Goal: Task Accomplishment & Management: Use online tool/utility

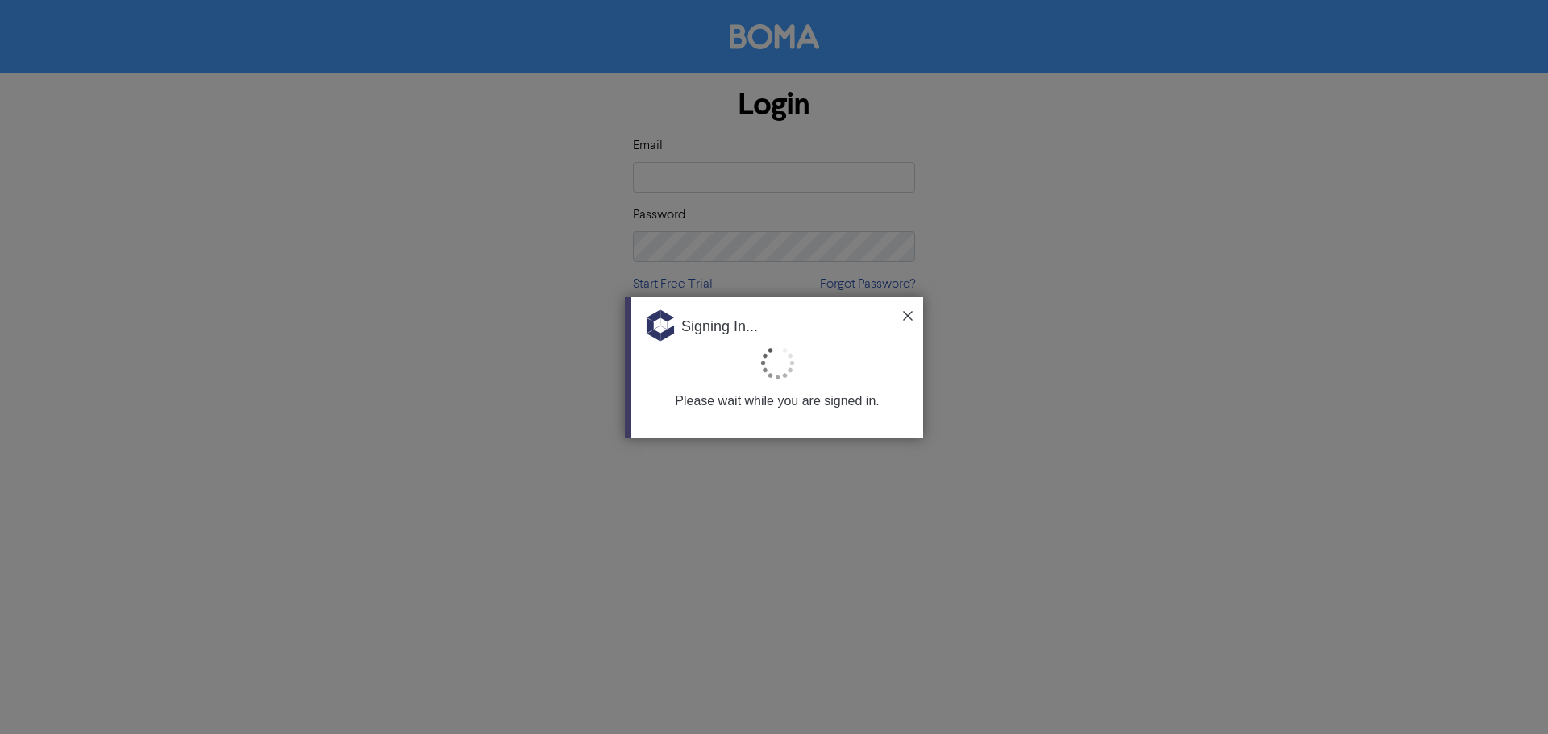
type input "[EMAIL_ADDRESS][DOMAIN_NAME]"
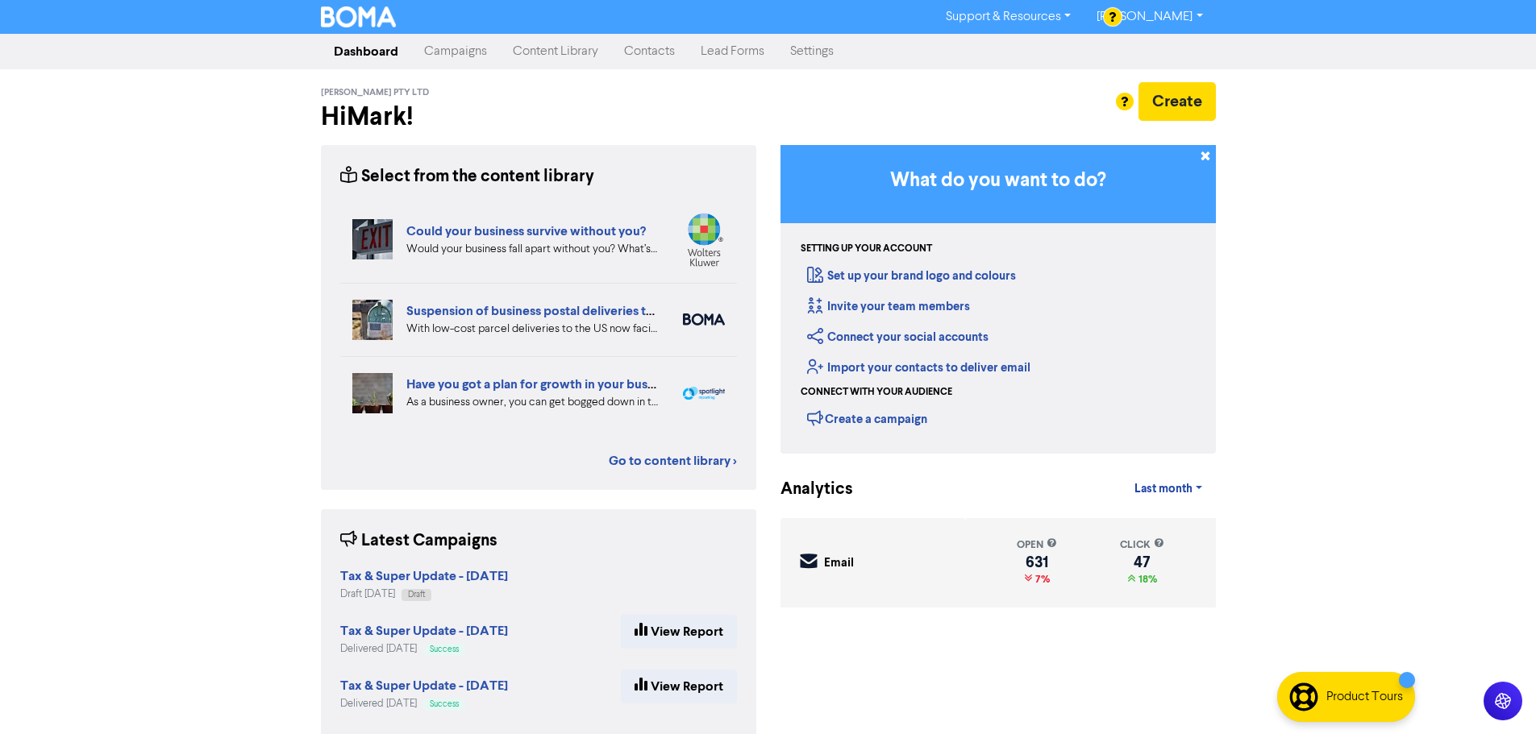
click at [626, 41] on link "Contacts" at bounding box center [649, 51] width 77 height 32
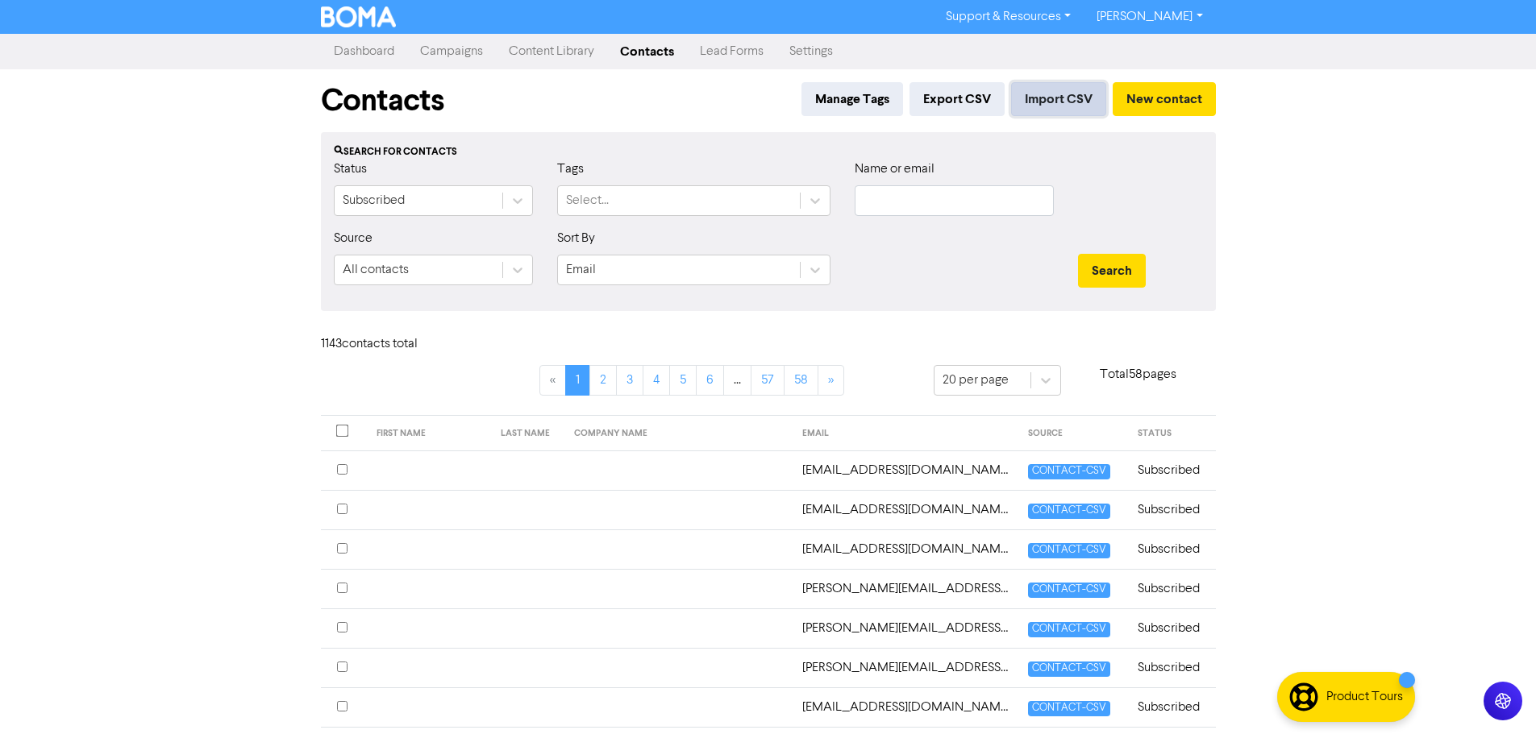
click at [1061, 95] on button "Import CSV" at bounding box center [1058, 99] width 95 height 34
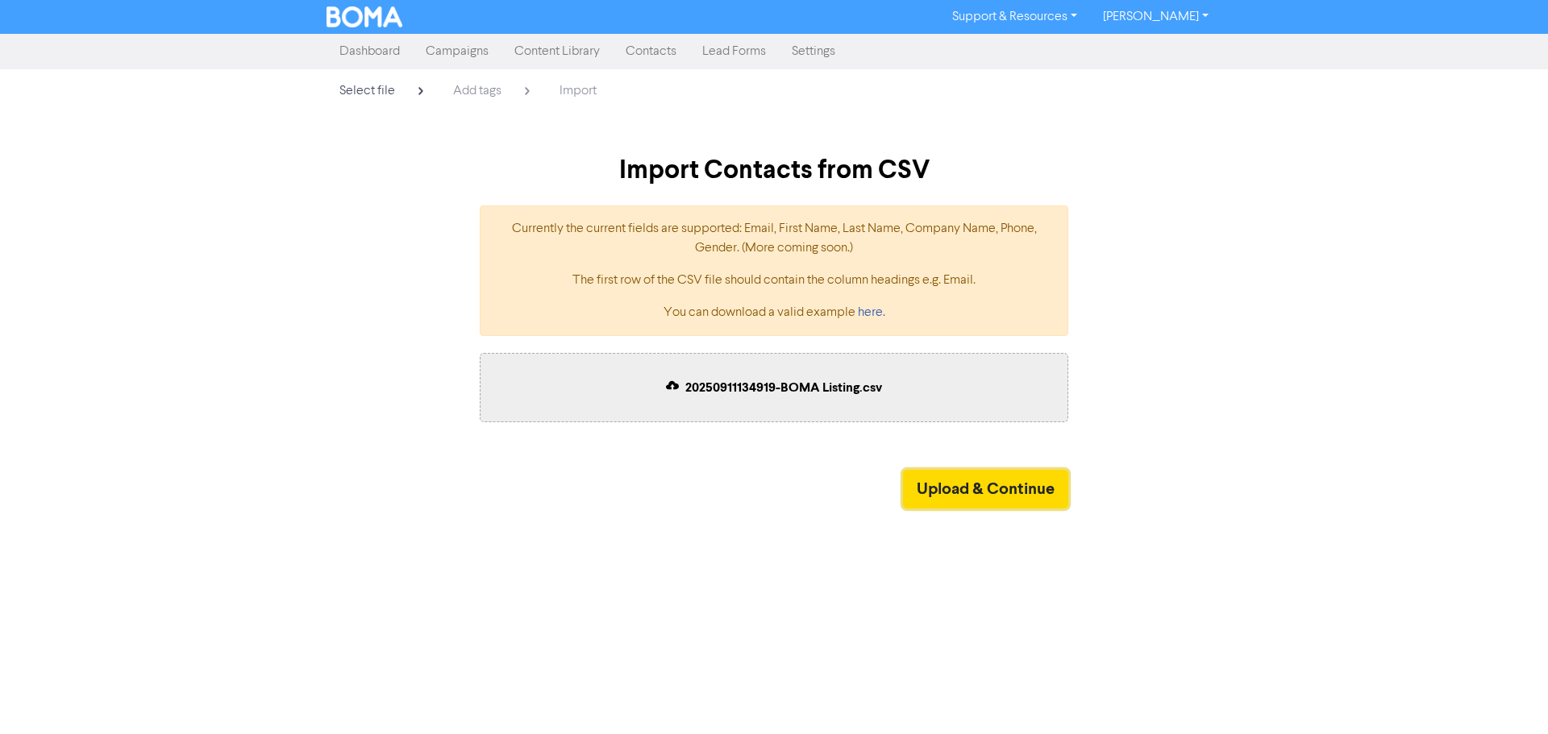
drag, startPoint x: 998, startPoint y: 488, endPoint x: 864, endPoint y: 477, distance: 134.2
click at [999, 488] on button "Upload & Continue" at bounding box center [985, 489] width 165 height 39
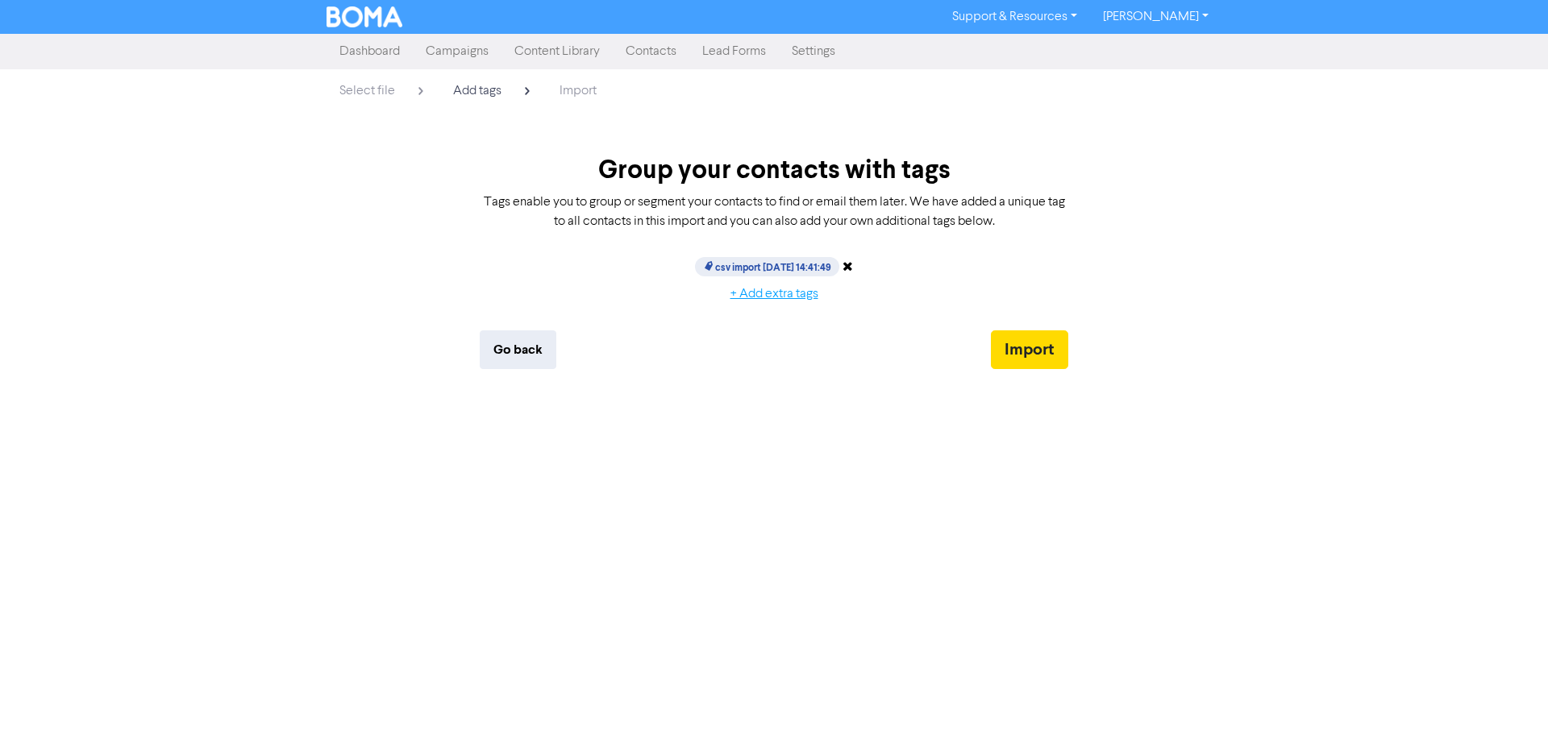
click at [774, 293] on button "+ Add extra tags" at bounding box center [774, 294] width 115 height 34
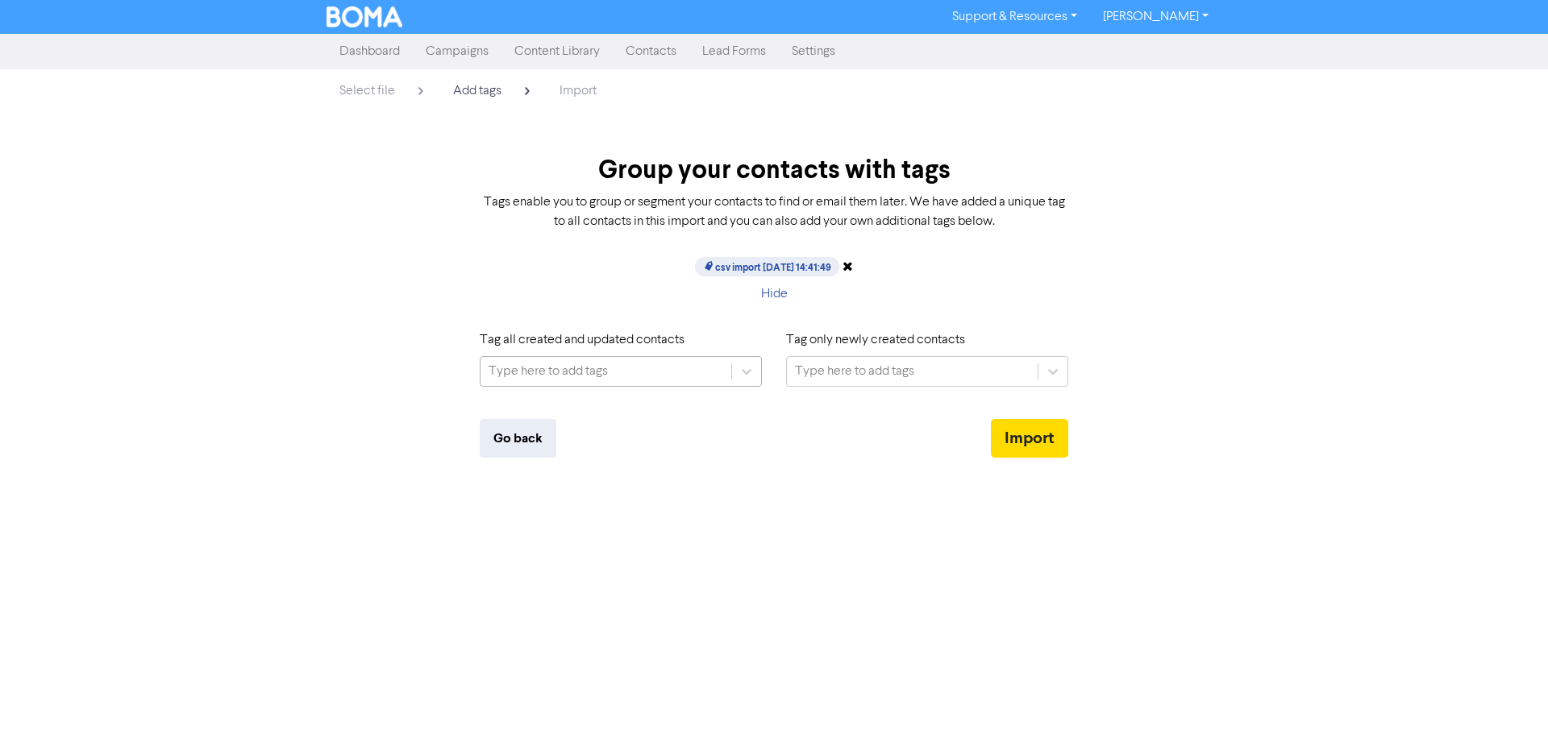
click at [585, 368] on div "Type here to add tags" at bounding box center [547, 371] width 119 height 19
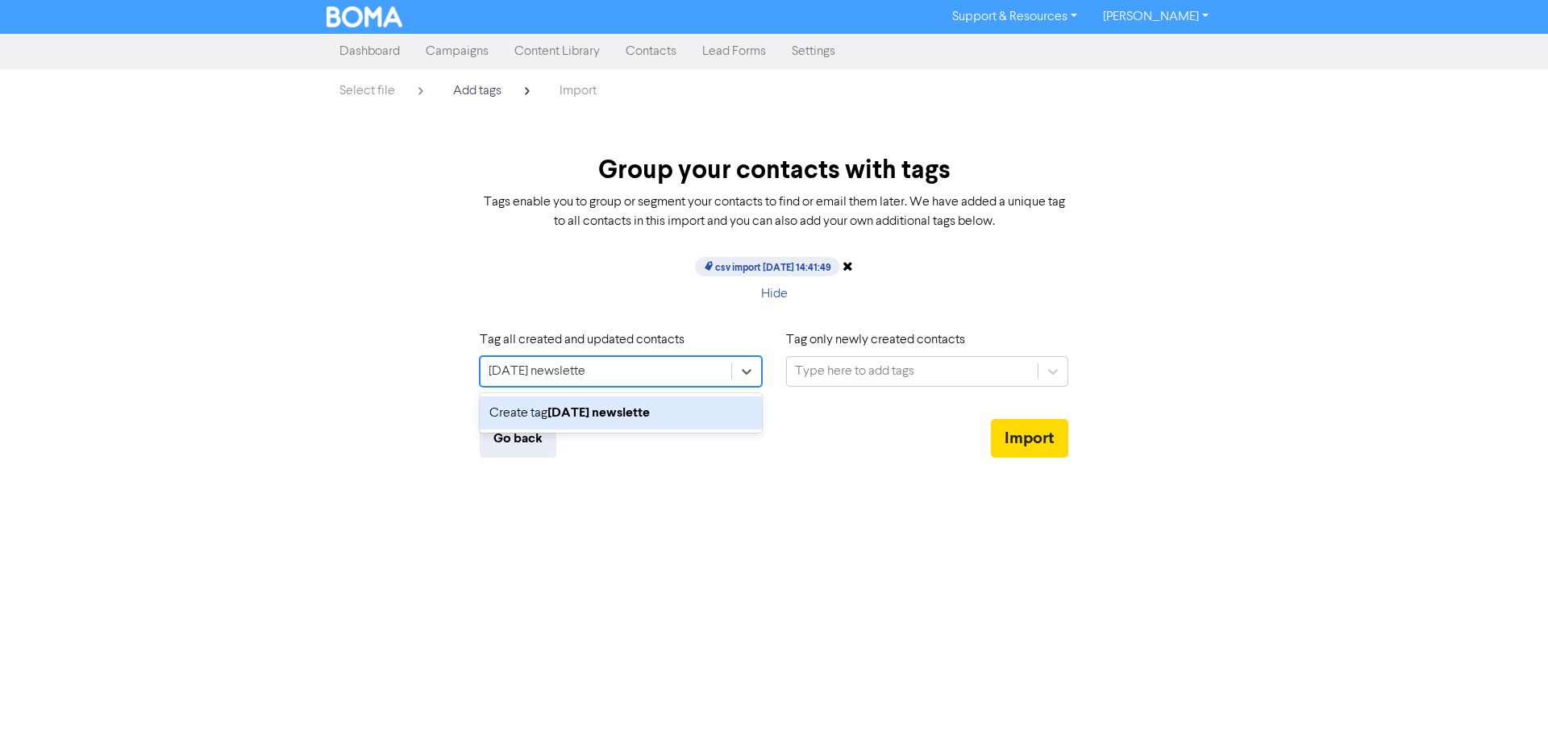
type input "[DATE] newsletter"
click at [568, 419] on b "[DATE] newsletter" at bounding box center [600, 413] width 107 height 16
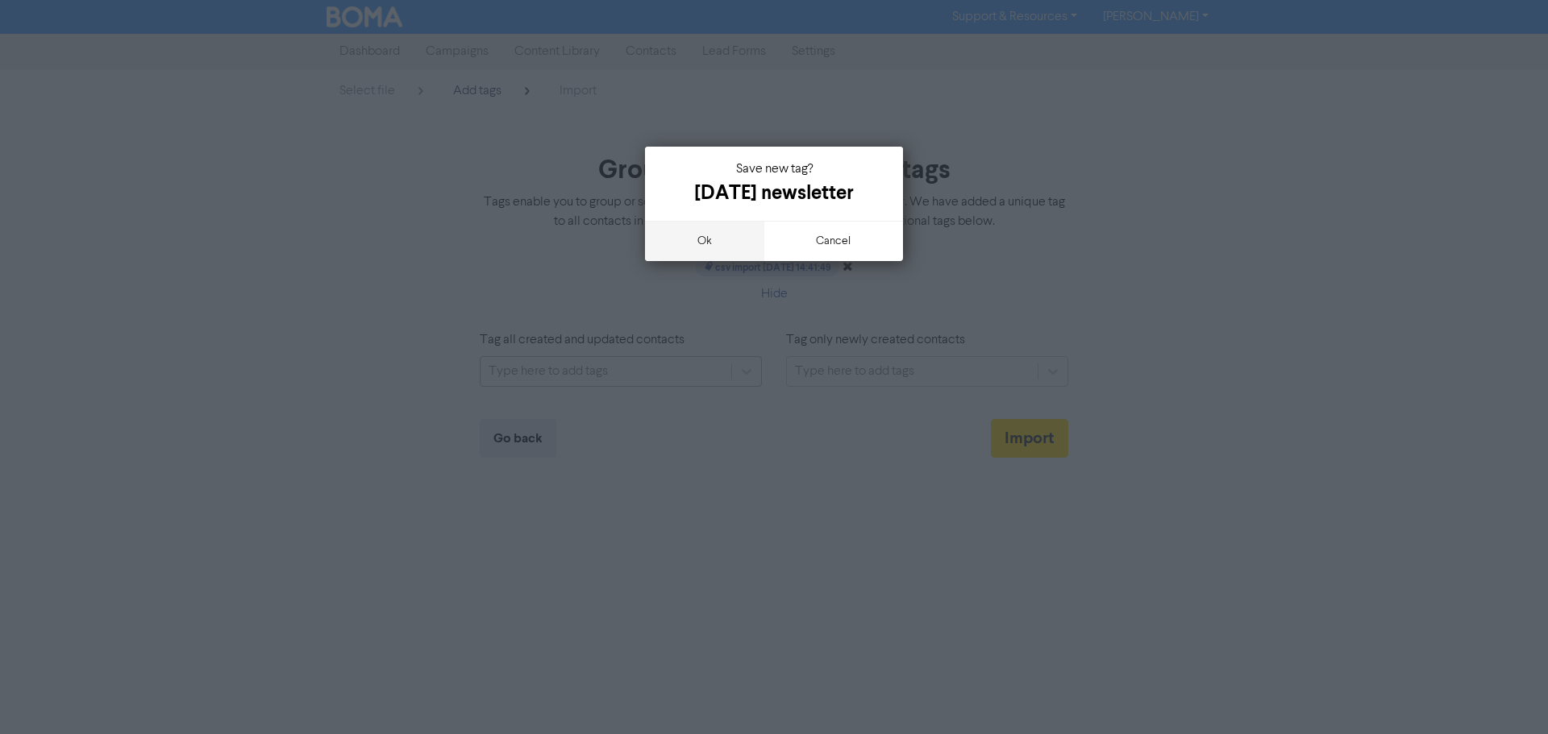
click at [730, 261] on button "ok" at bounding box center [704, 241] width 119 height 40
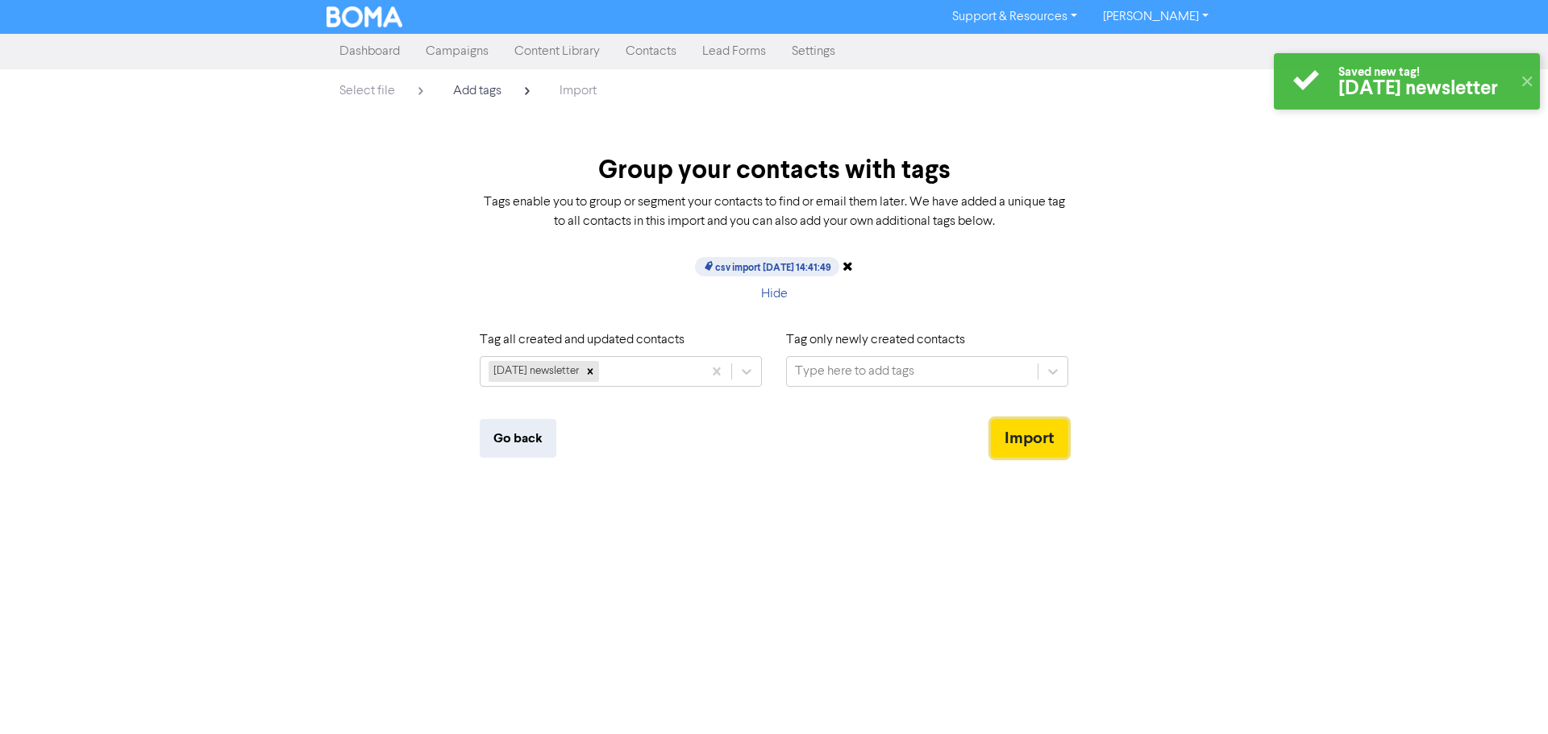
click at [1037, 444] on button "Import" at bounding box center [1029, 438] width 77 height 39
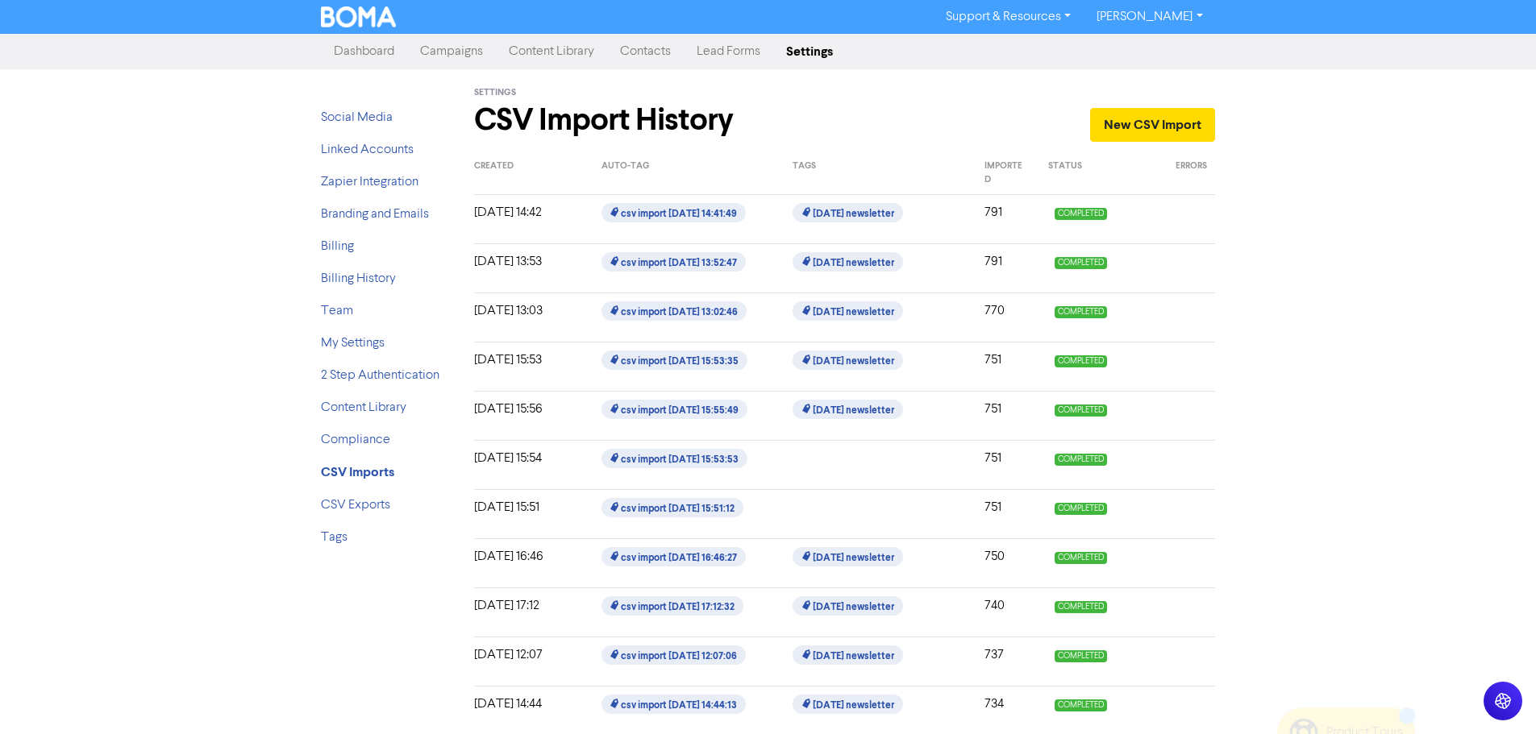
click at [476, 54] on link "Campaigns" at bounding box center [451, 51] width 89 height 32
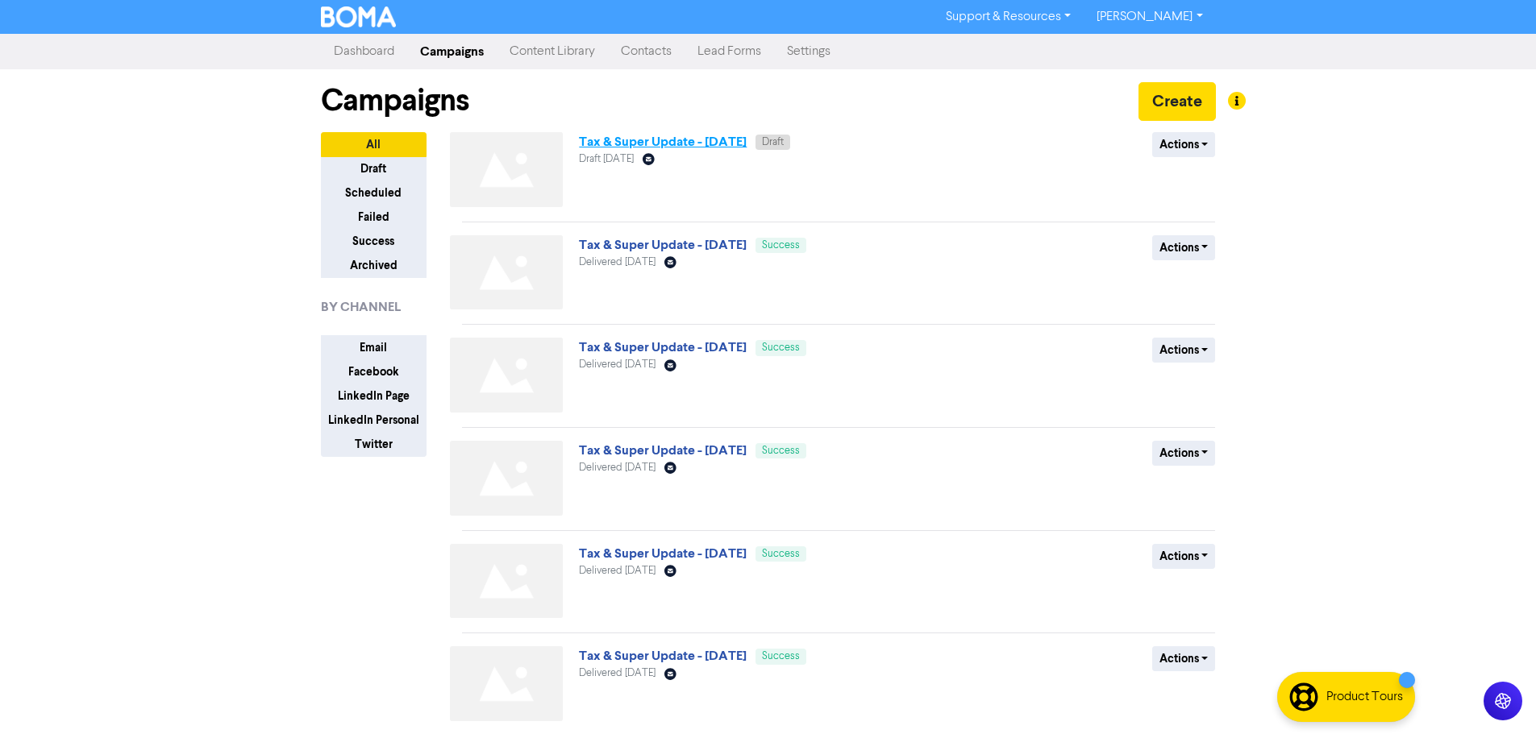
click at [709, 144] on link "Tax & Super Update - [DATE]" at bounding box center [663, 142] width 168 height 16
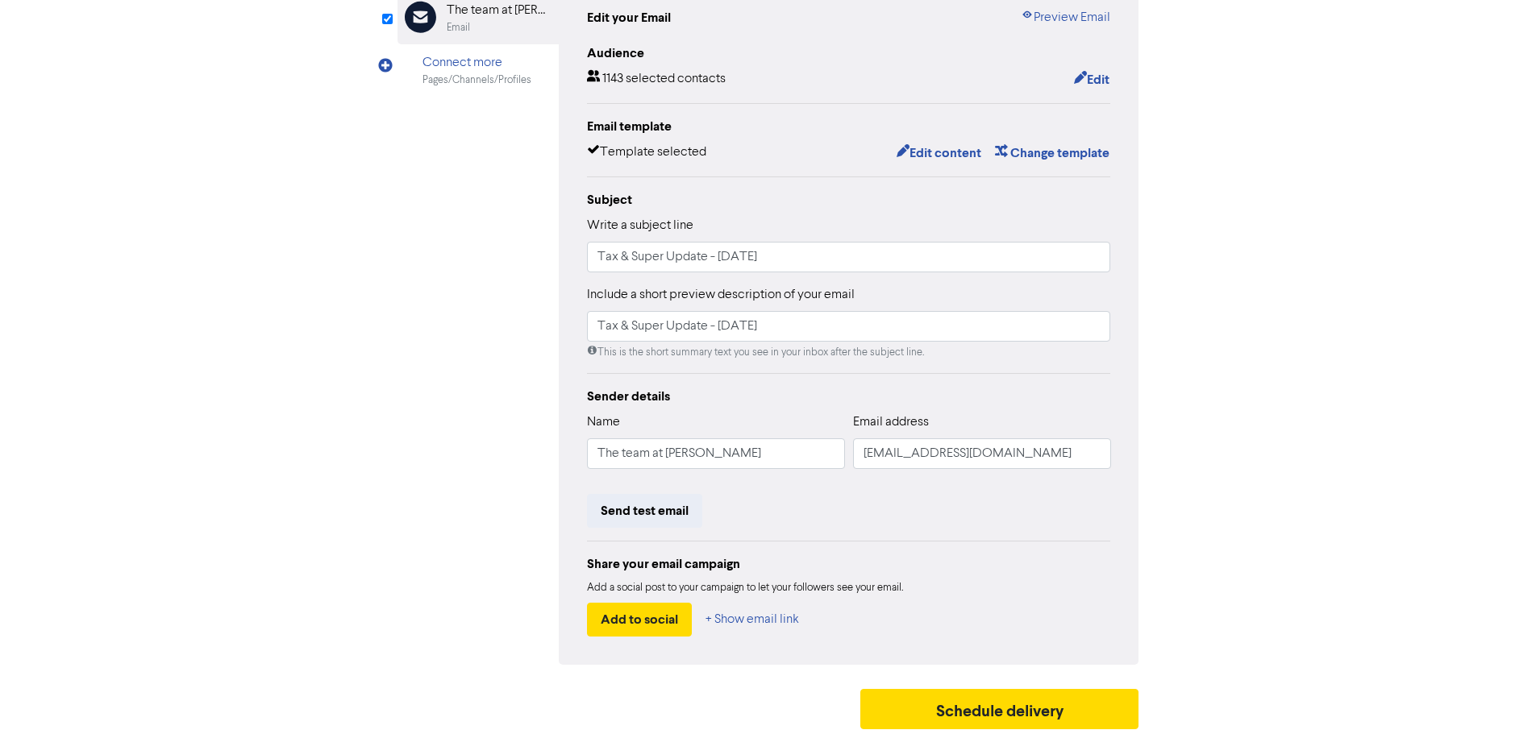
scroll to position [189, 0]
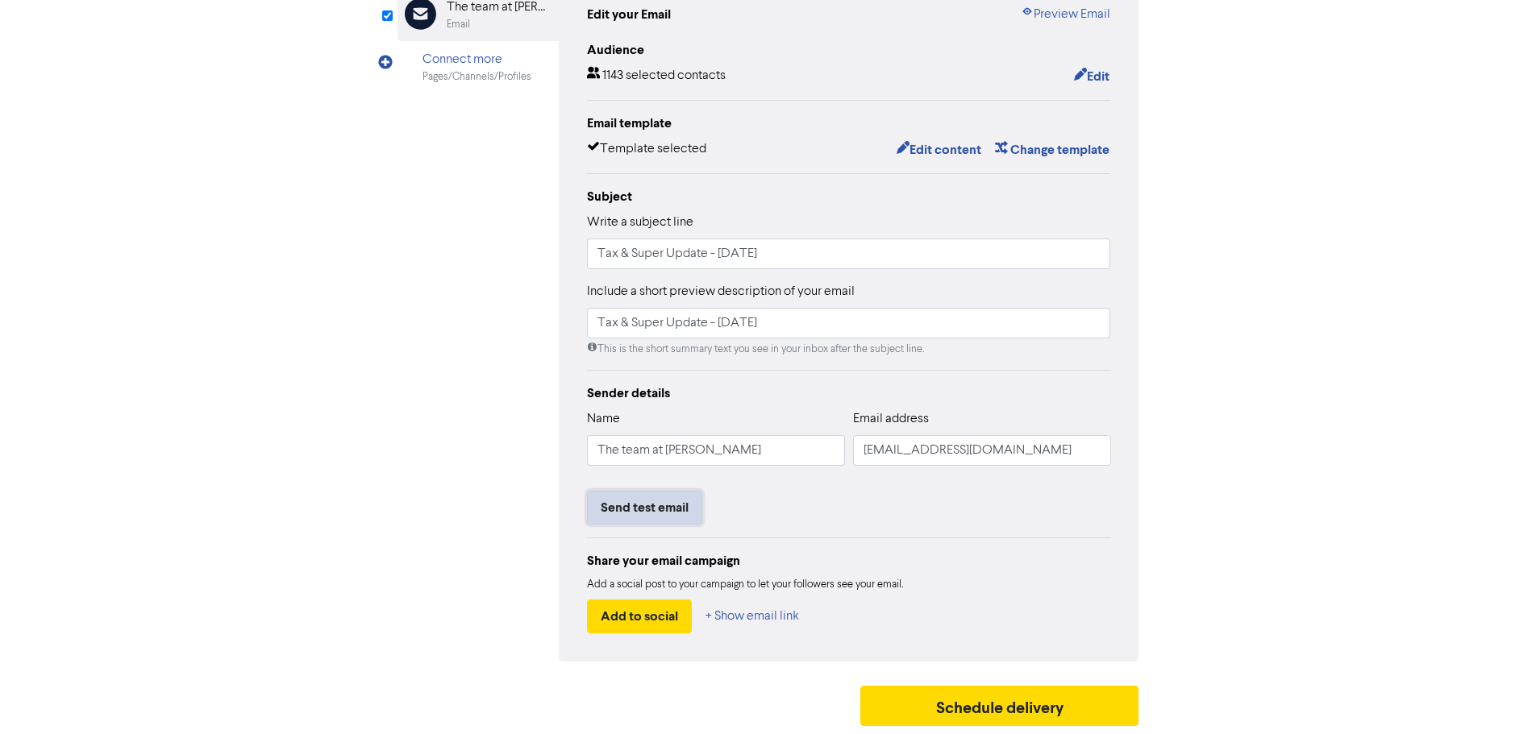
click at [644, 506] on button "Send test email" at bounding box center [644, 508] width 115 height 34
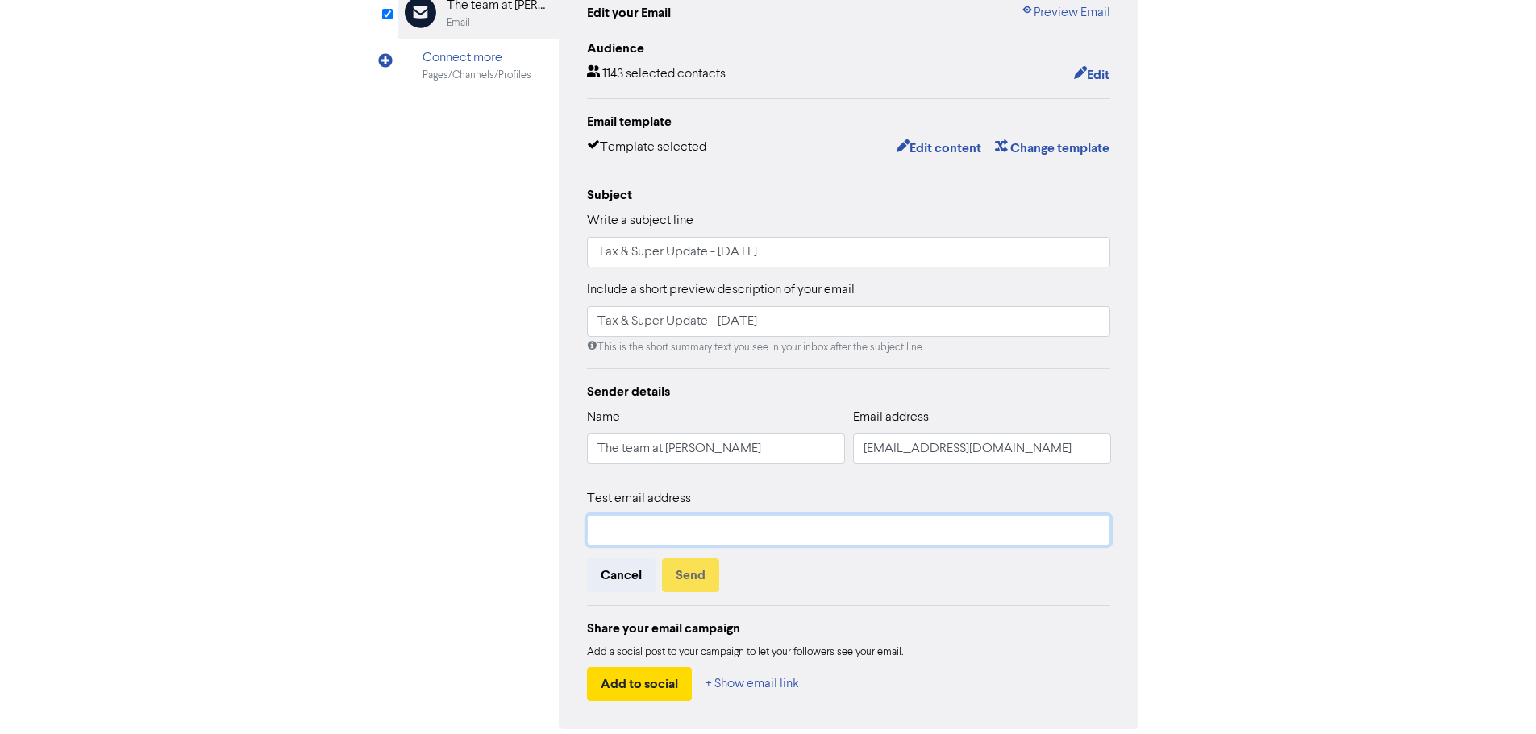
click at [649, 528] on input "text" at bounding box center [849, 530] width 524 height 31
type input "[PERSON_NAME][EMAIL_ADDRESS][DOMAIN_NAME]"
click at [692, 579] on button "Send" at bounding box center [690, 576] width 57 height 34
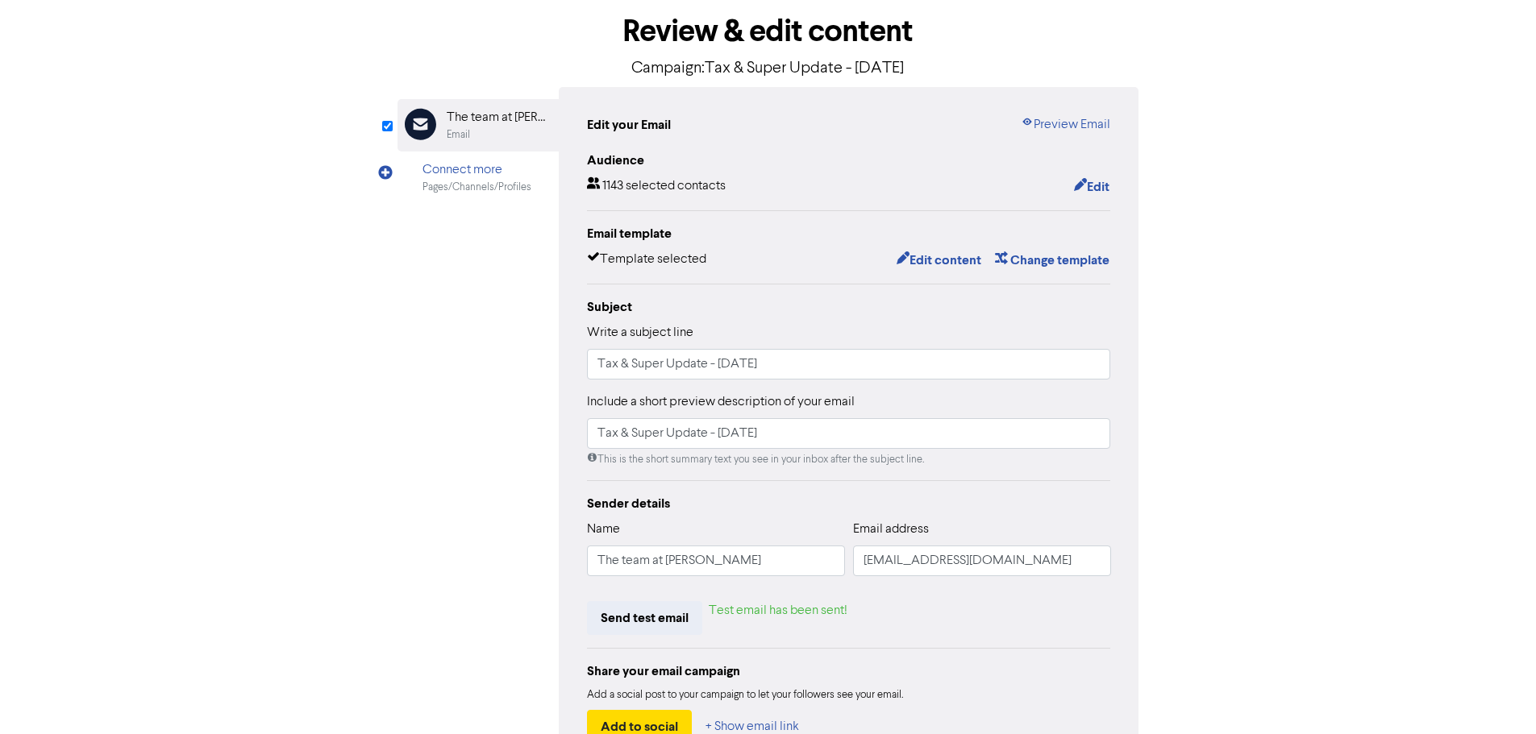
scroll to position [0, 0]
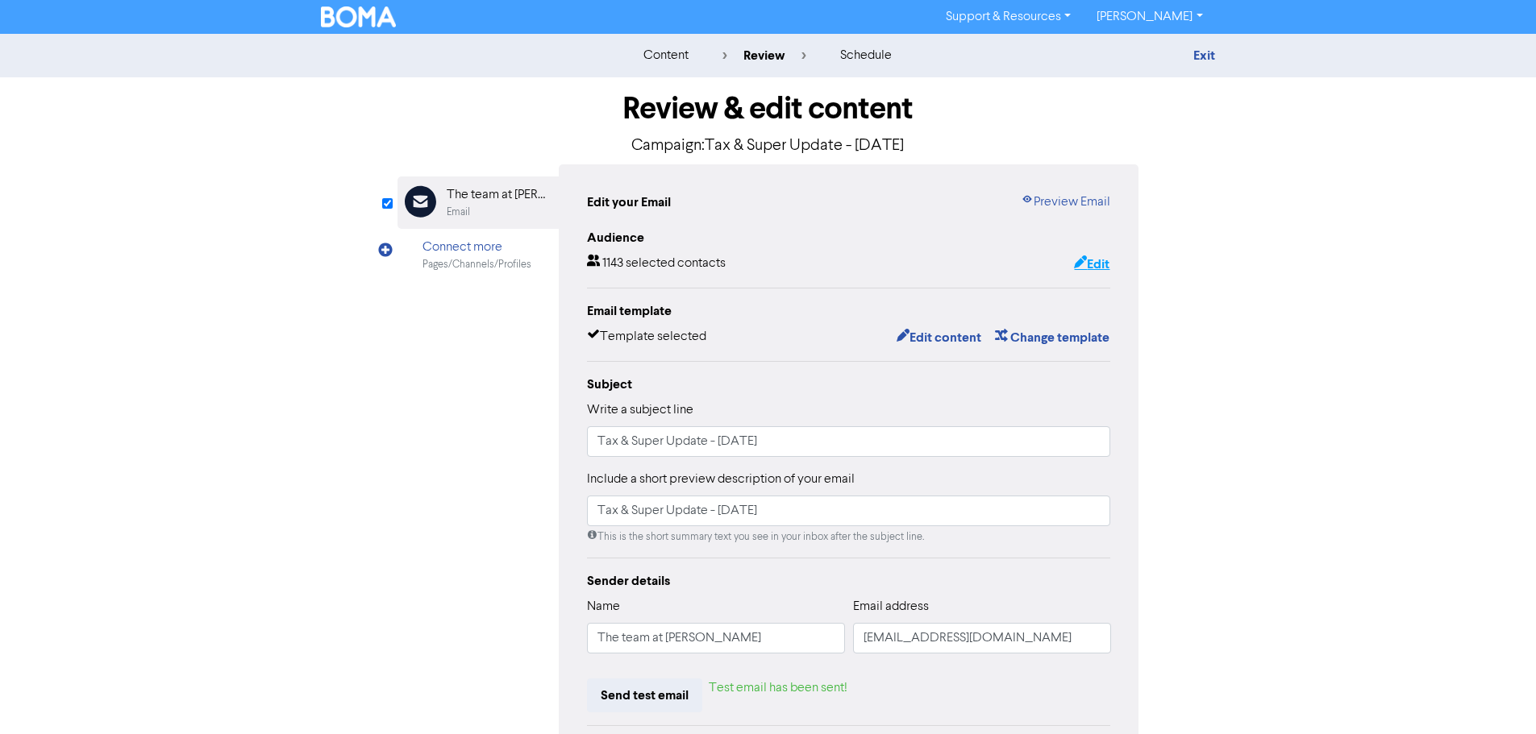
click at [1082, 260] on icon "button" at bounding box center [1080, 264] width 13 height 16
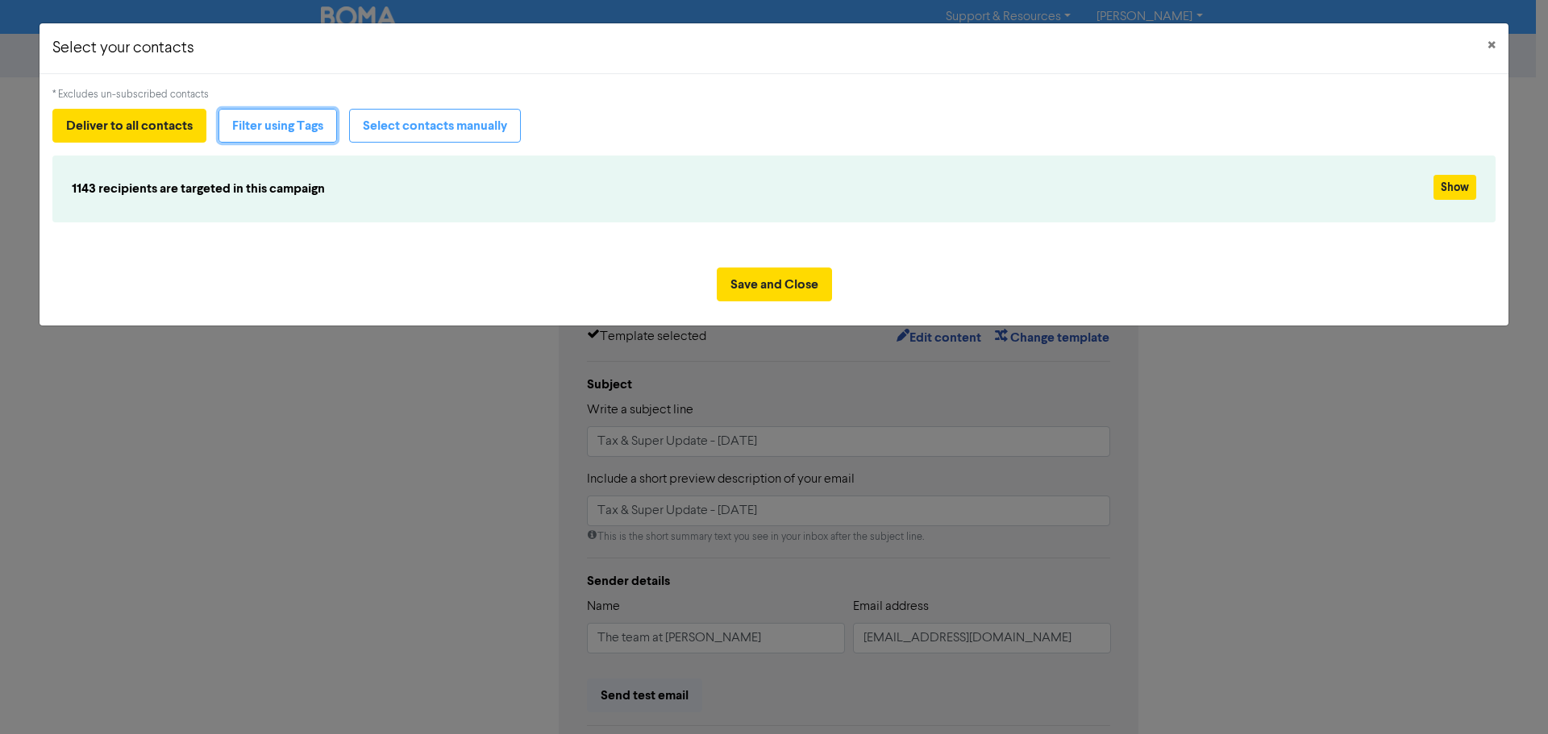
drag, startPoint x: 266, startPoint y: 127, endPoint x: 285, endPoint y: 160, distance: 38.3
click at [268, 127] on button "Filter using Tags" at bounding box center [277, 126] width 118 height 34
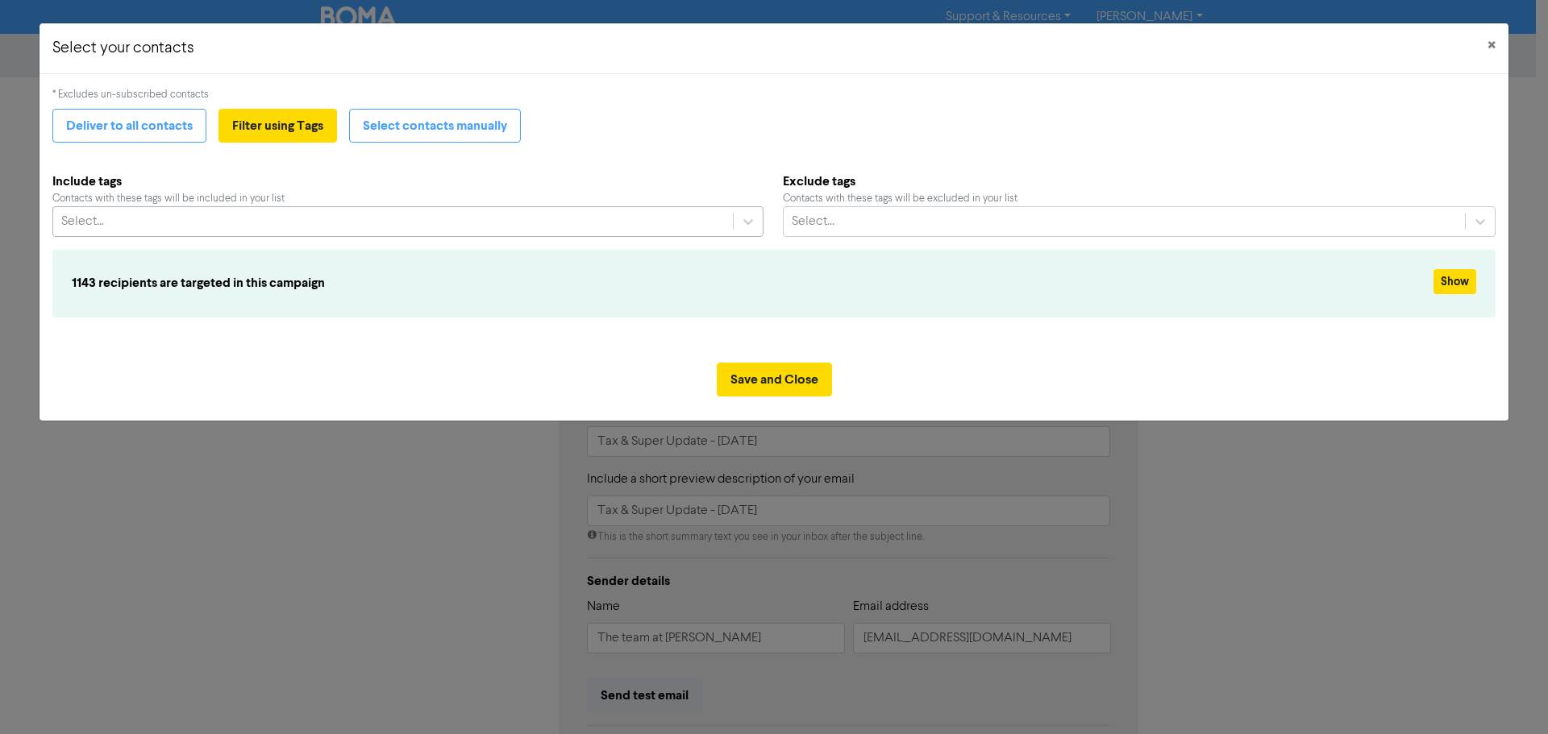
click at [285, 231] on div "Select..." at bounding box center [393, 221] width 680 height 29
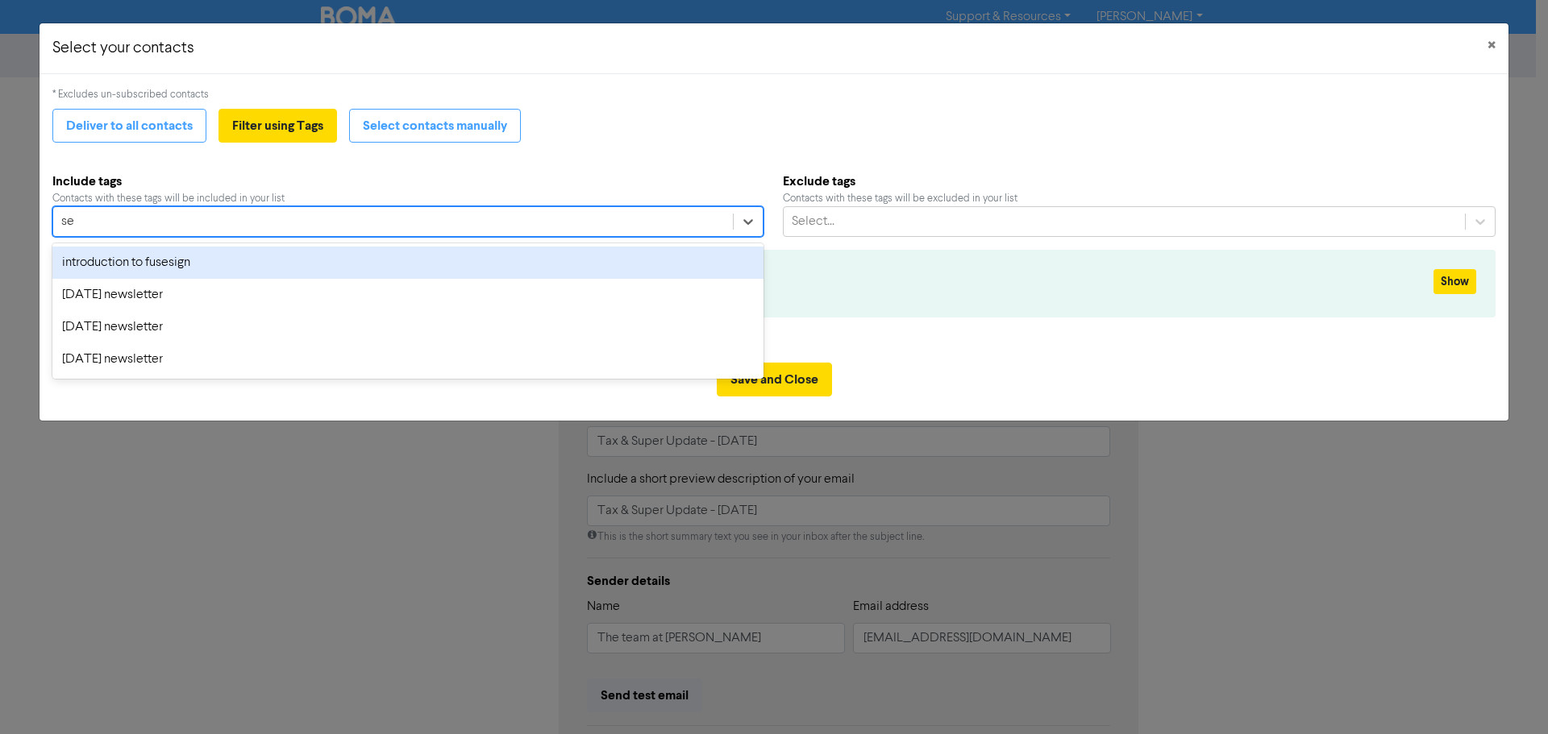
type input "sep"
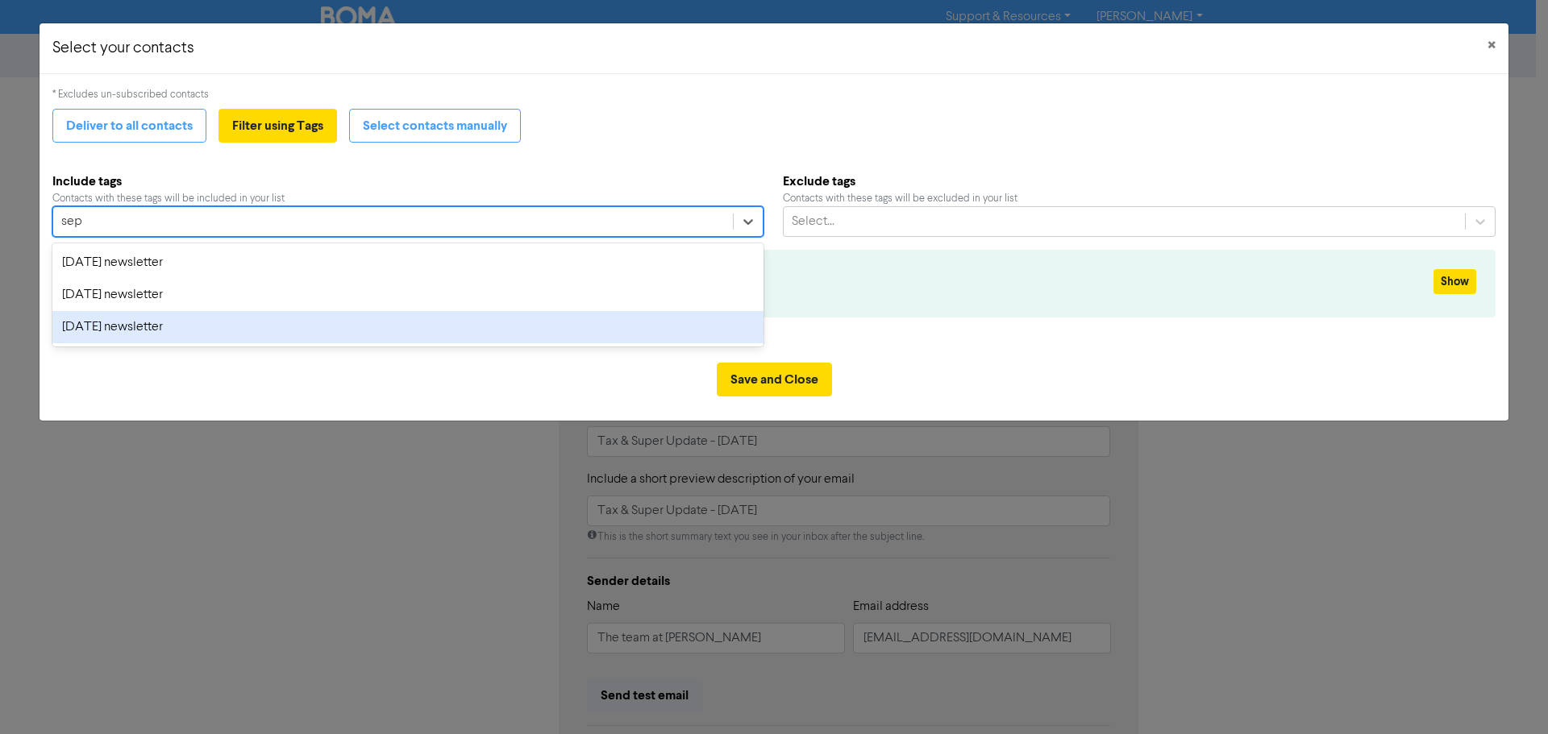
drag, startPoint x: 239, startPoint y: 311, endPoint x: 235, endPoint y: 322, distance: 11.5
click at [237, 313] on div "[DATE] newsletter" at bounding box center [407, 327] width 711 height 32
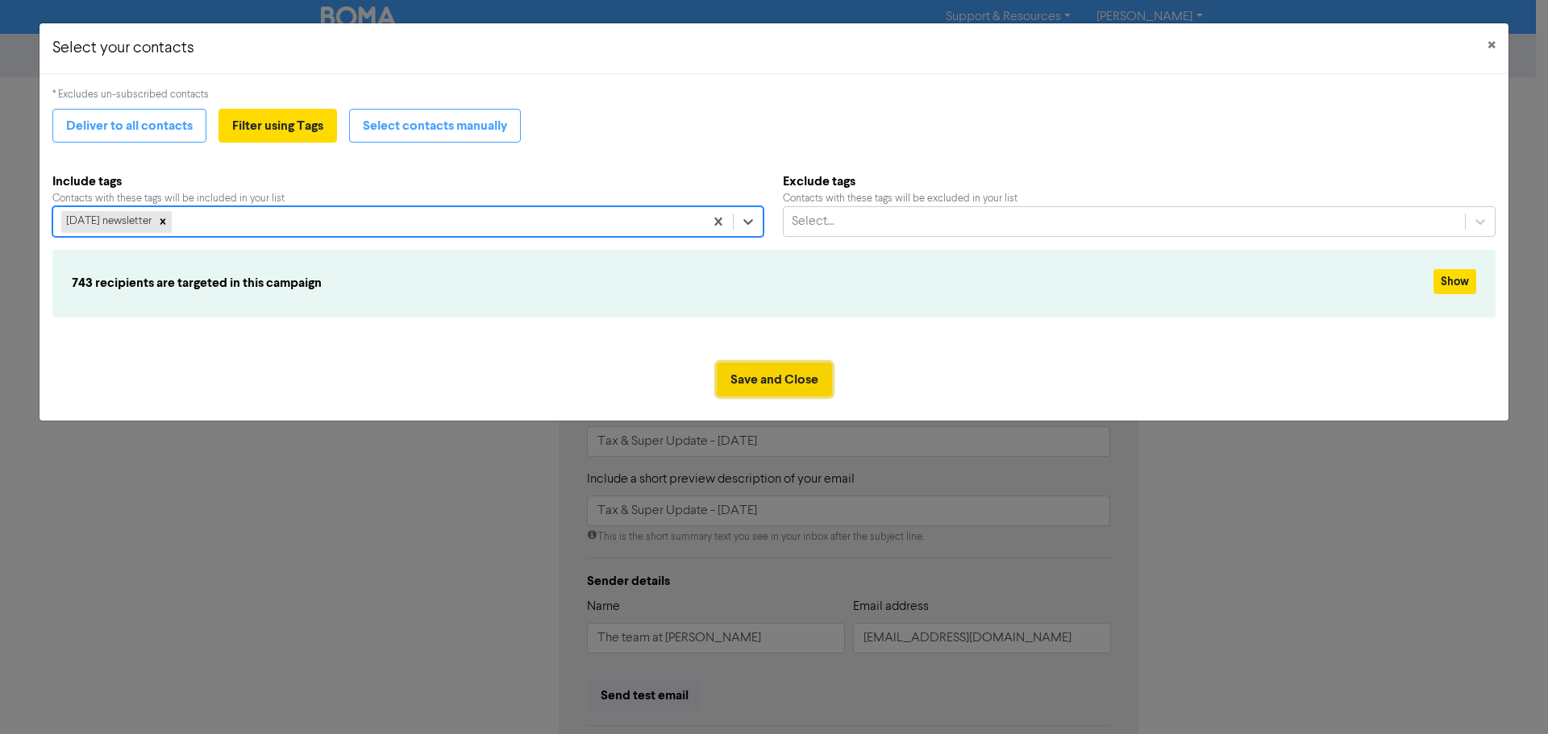
click at [773, 381] on button "Save and Close" at bounding box center [774, 380] width 115 height 34
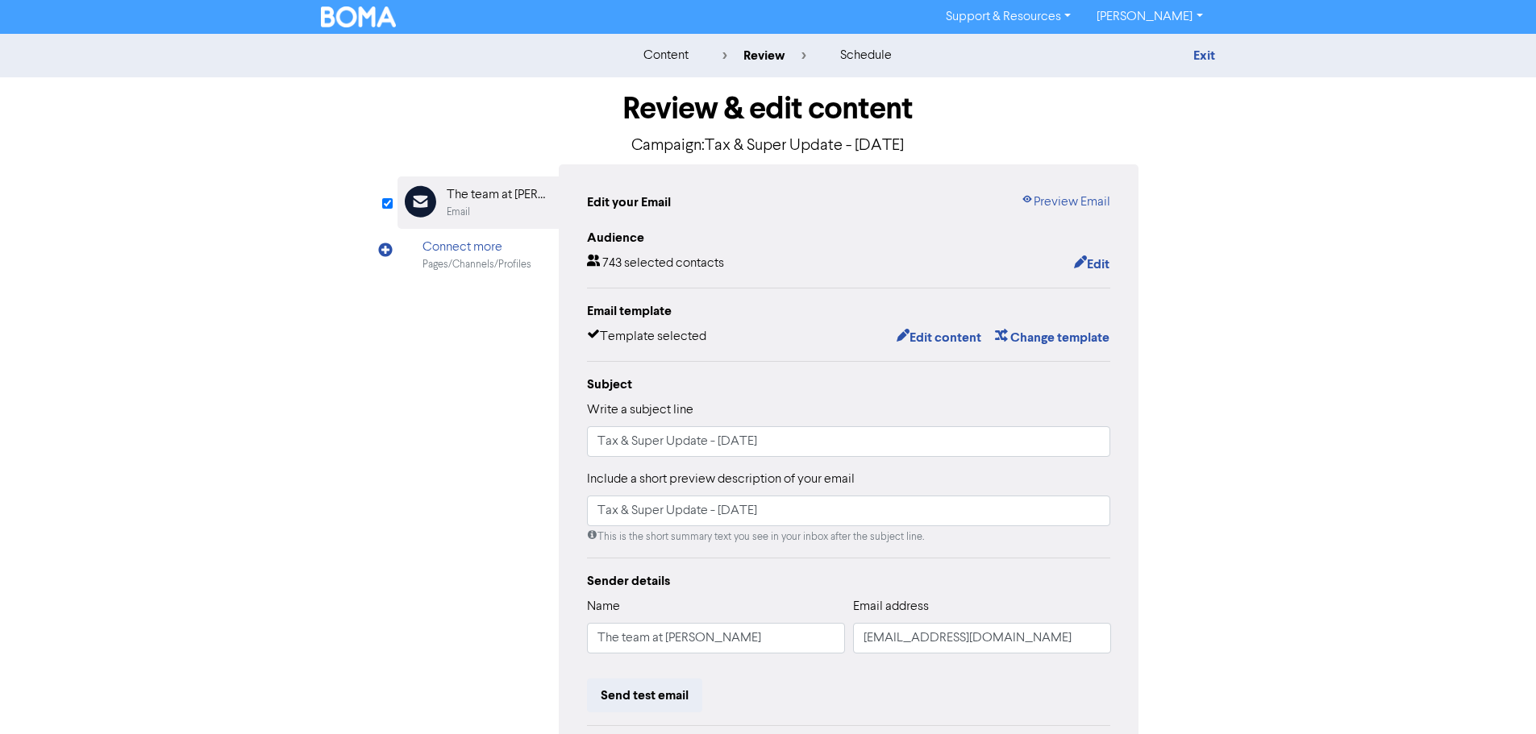
drag, startPoint x: 388, startPoint y: 452, endPoint x: 484, endPoint y: 389, distance: 115.1
click at [403, 449] on div "Review & edit content Campaign: Tax & Super Update - [DATE] Email Created with …" at bounding box center [768, 499] width 766 height 845
